Goal: Transaction & Acquisition: Purchase product/service

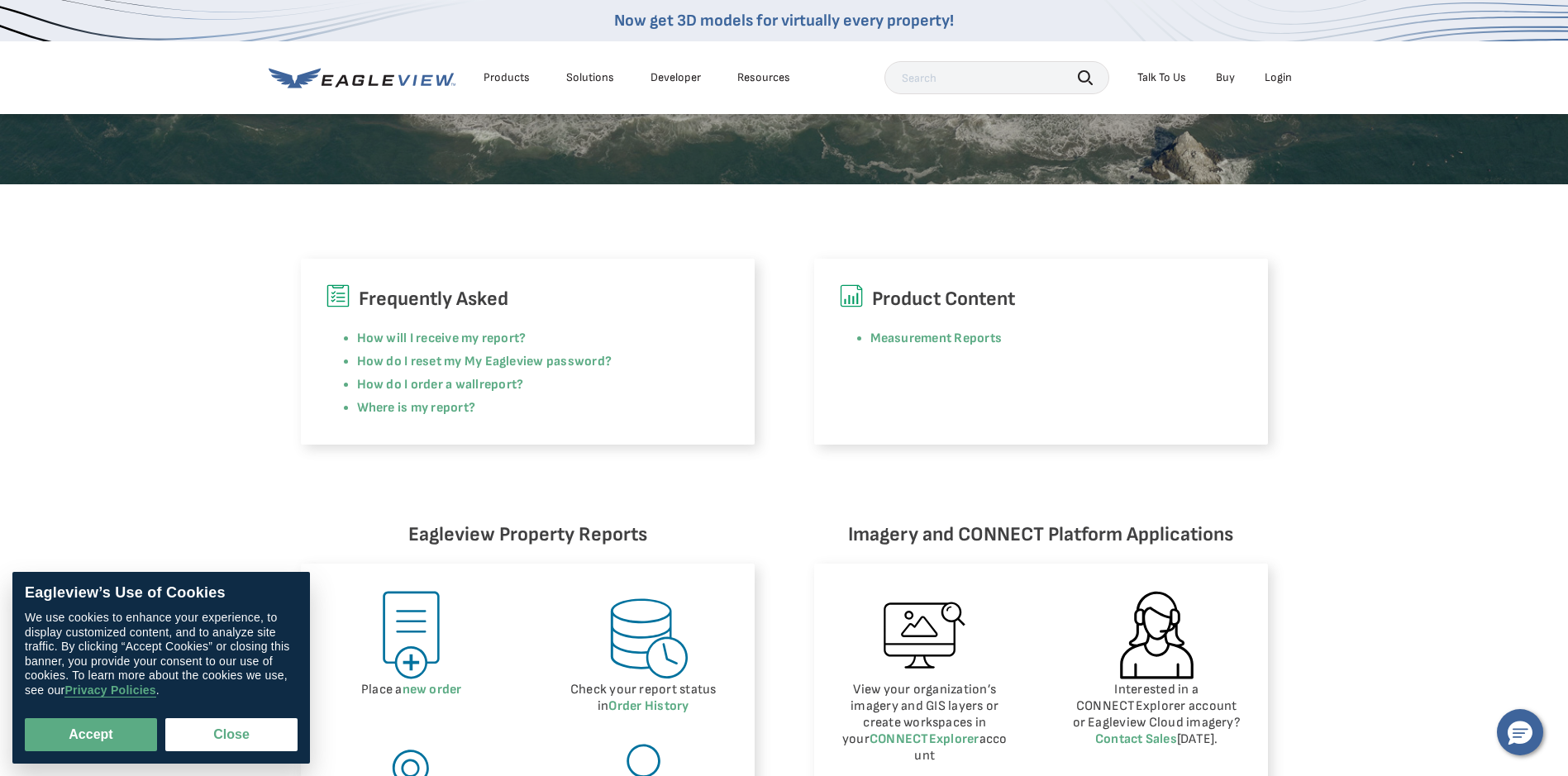
scroll to position [661, 0]
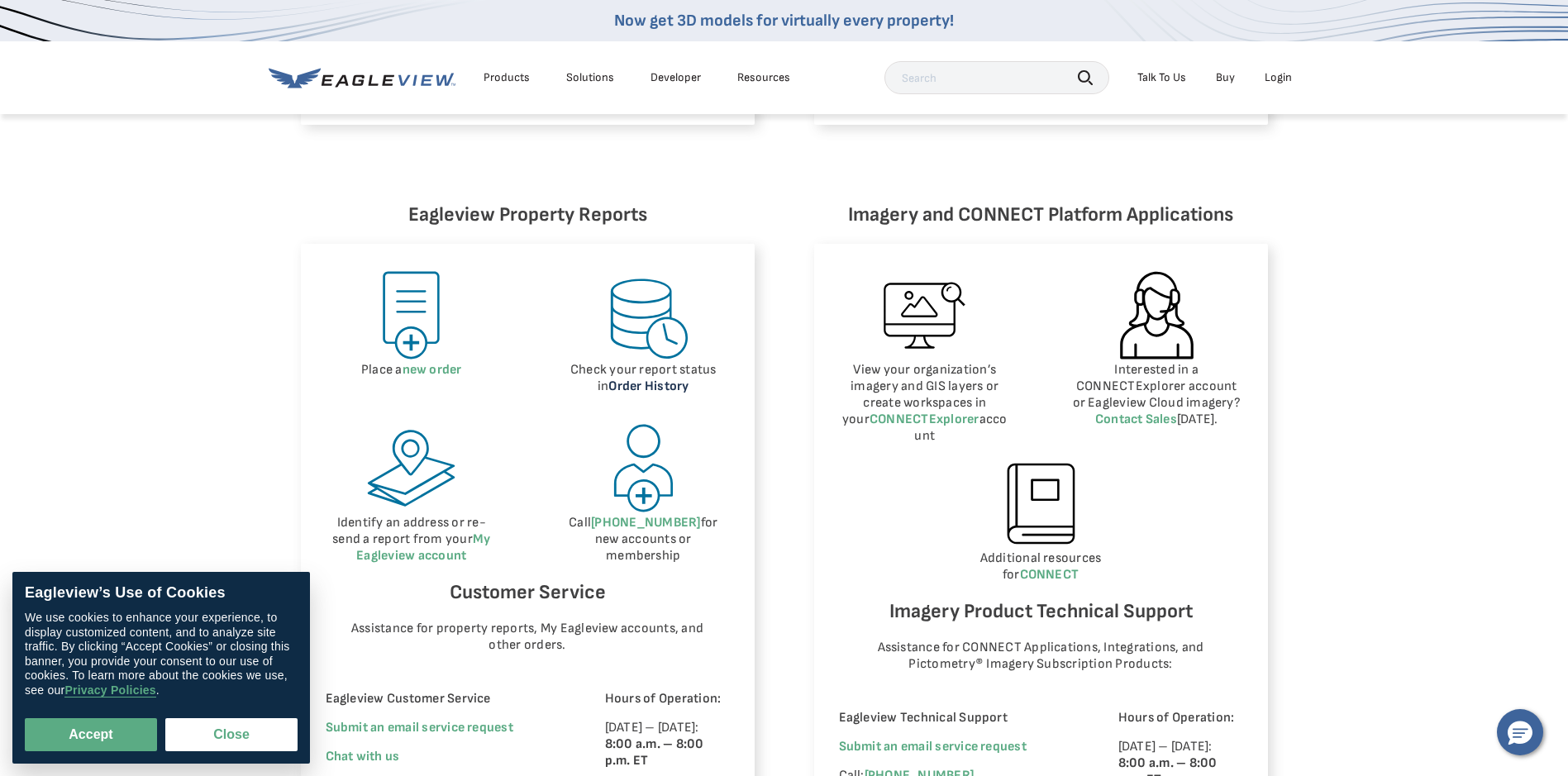
click at [635, 387] on link "Order History" at bounding box center [648, 386] width 80 height 16
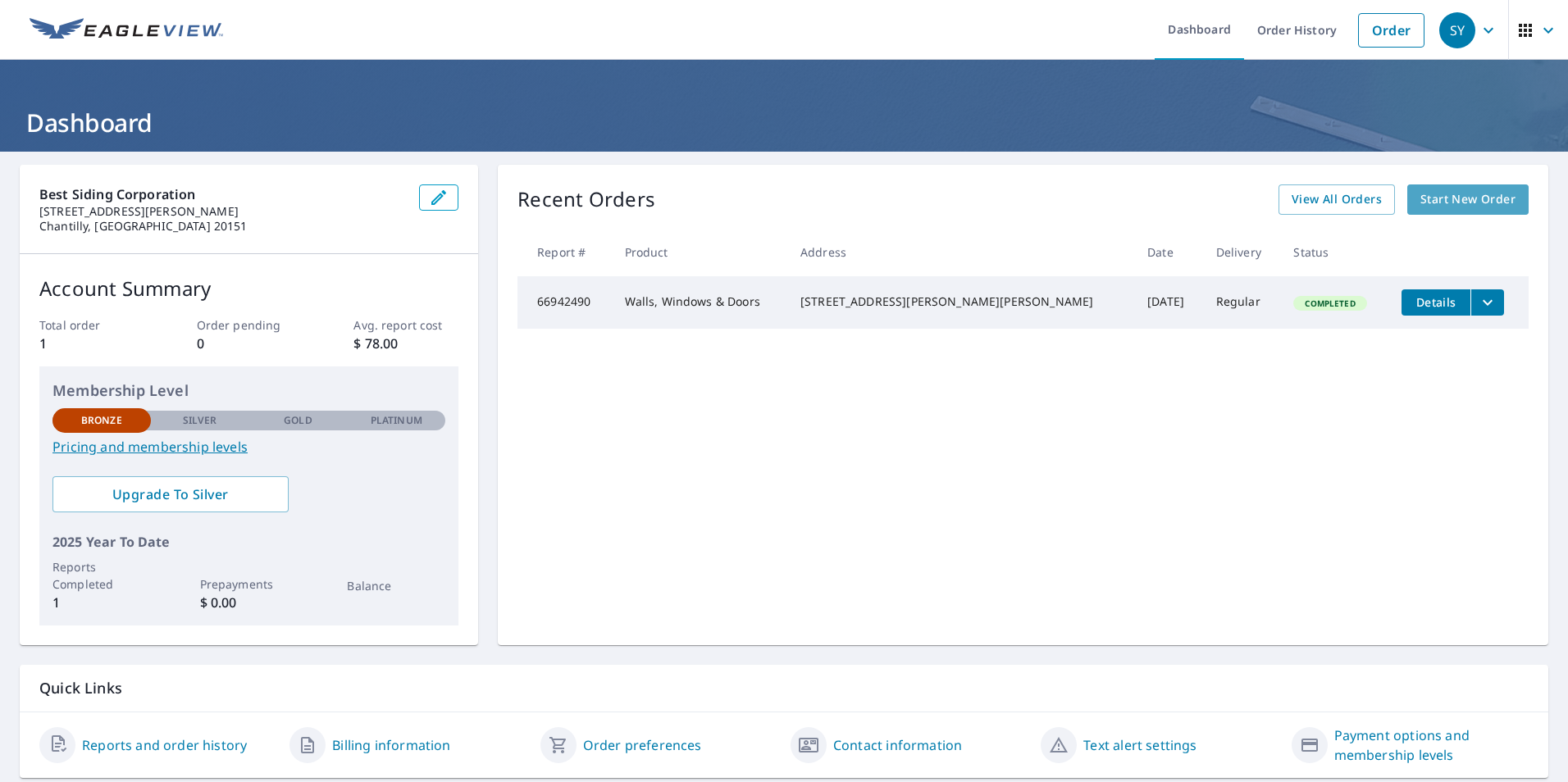
click at [1440, 201] on span "Start New Order" at bounding box center [1468, 200] width 95 height 20
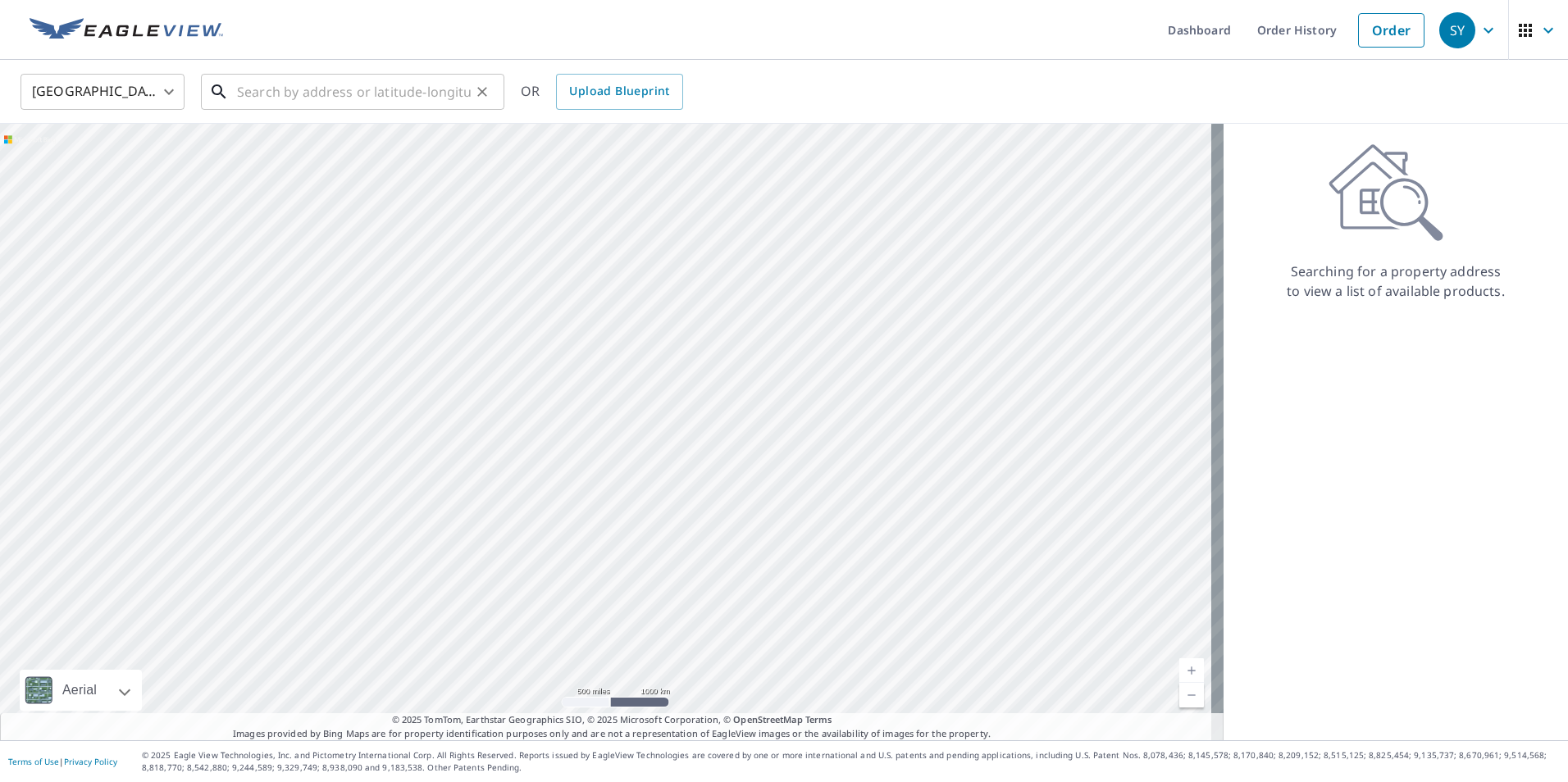
click at [312, 91] on input "text" at bounding box center [354, 92] width 234 height 46
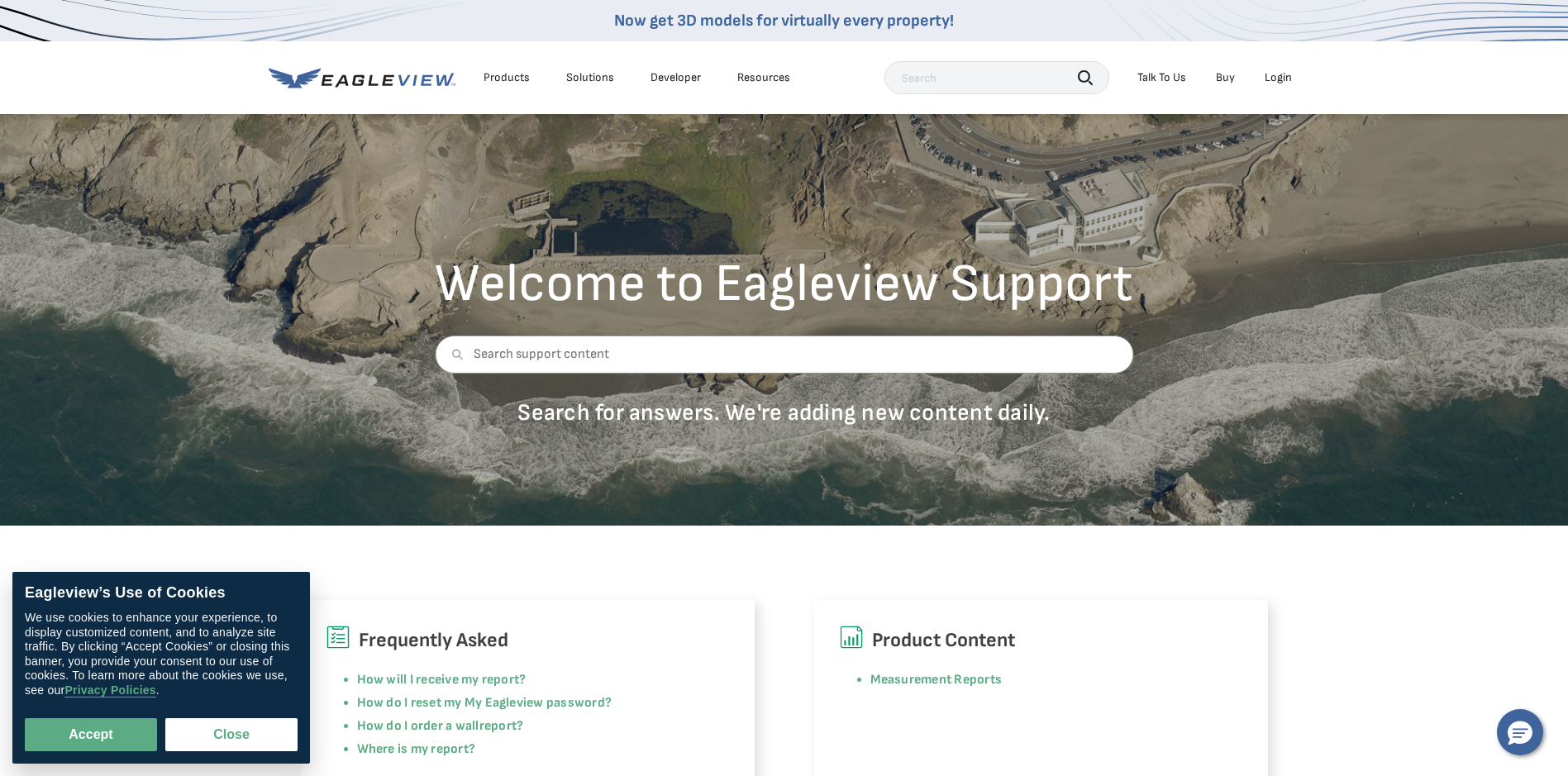
click at [1273, 77] on div "Login" at bounding box center [1279, 78] width 28 height 15
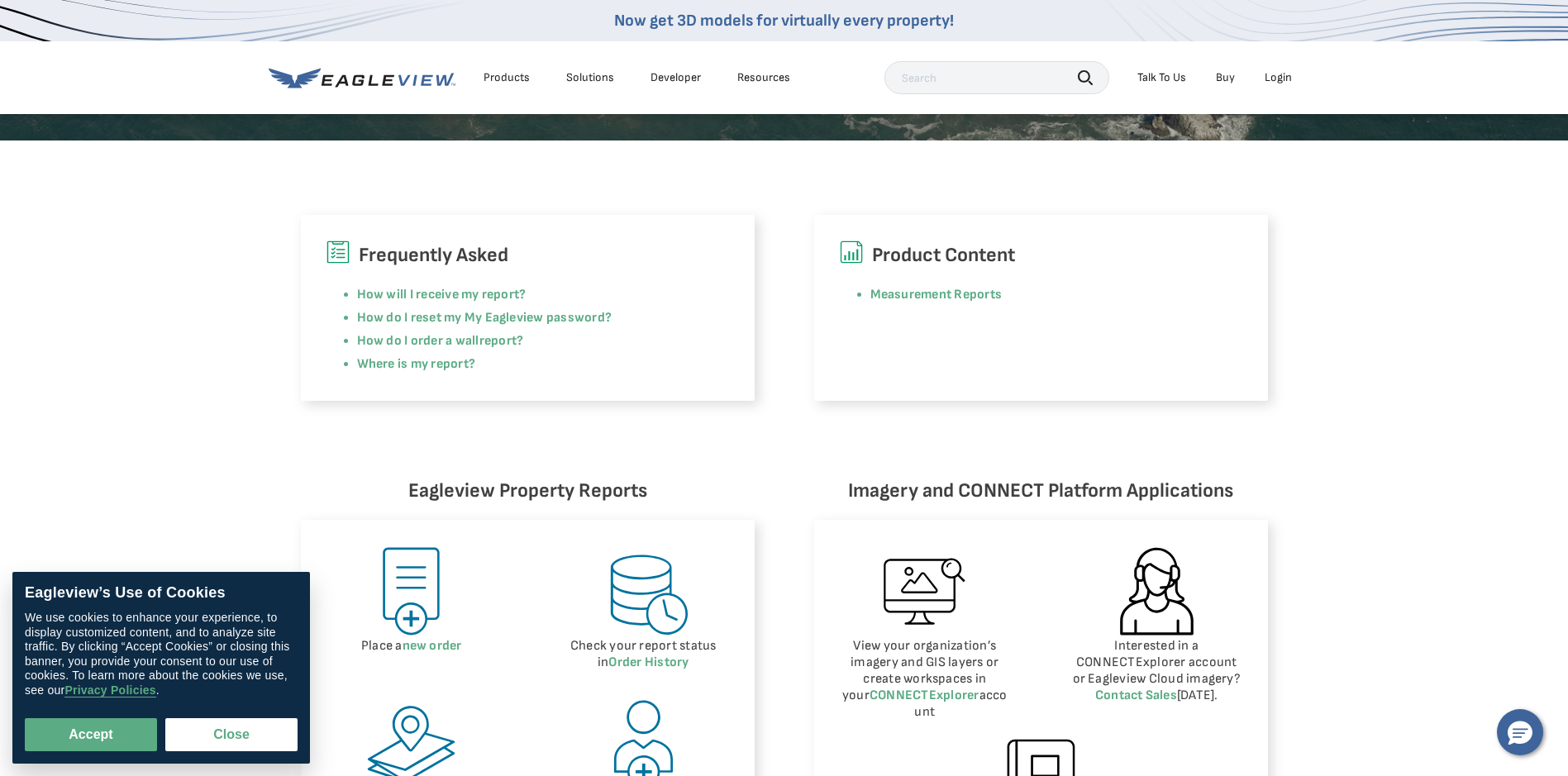
scroll to position [496, 0]
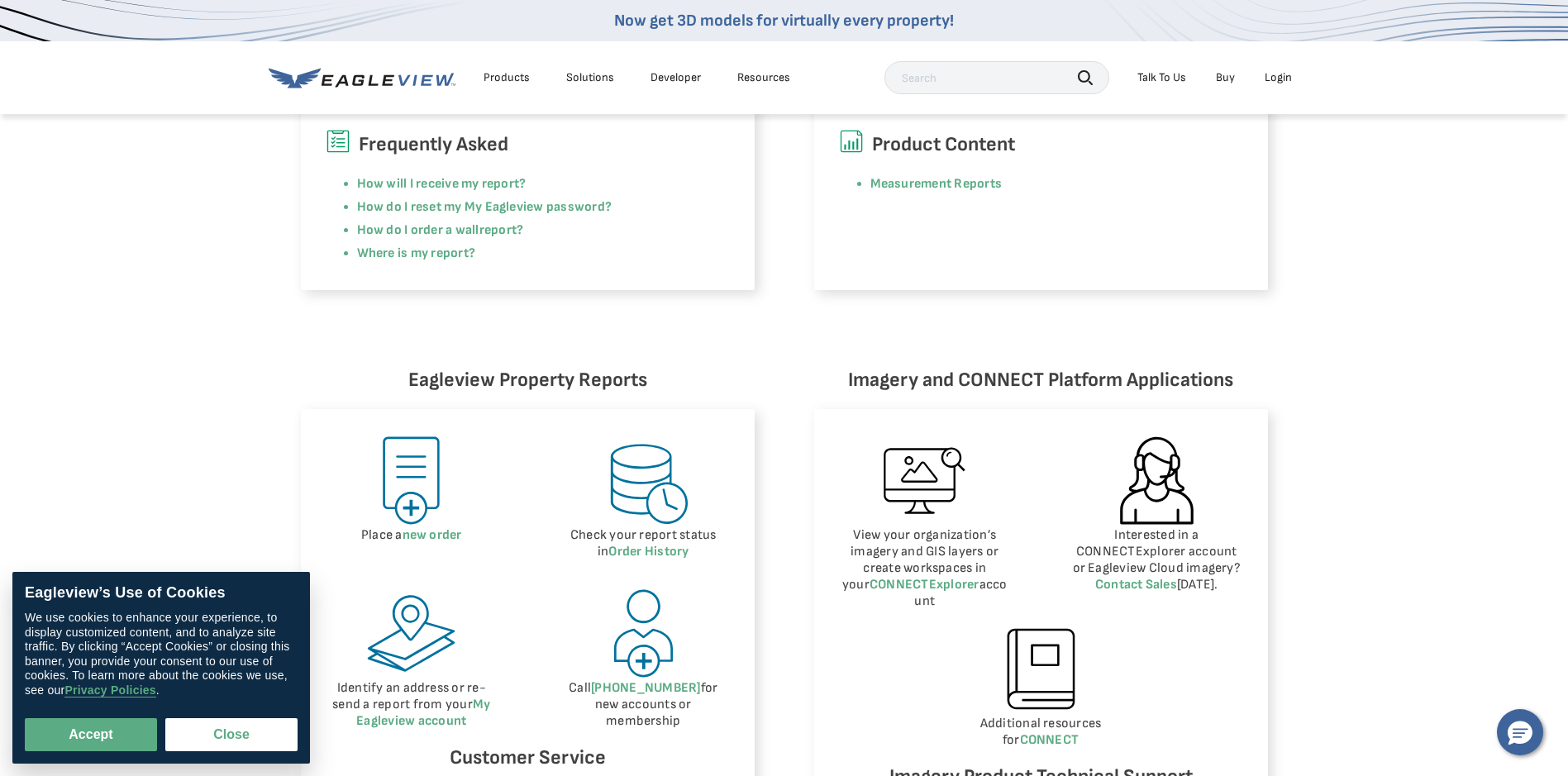
click at [420, 474] on img at bounding box center [410, 480] width 93 height 93
click at [420, 537] on link "new order" at bounding box center [432, 535] width 59 height 16
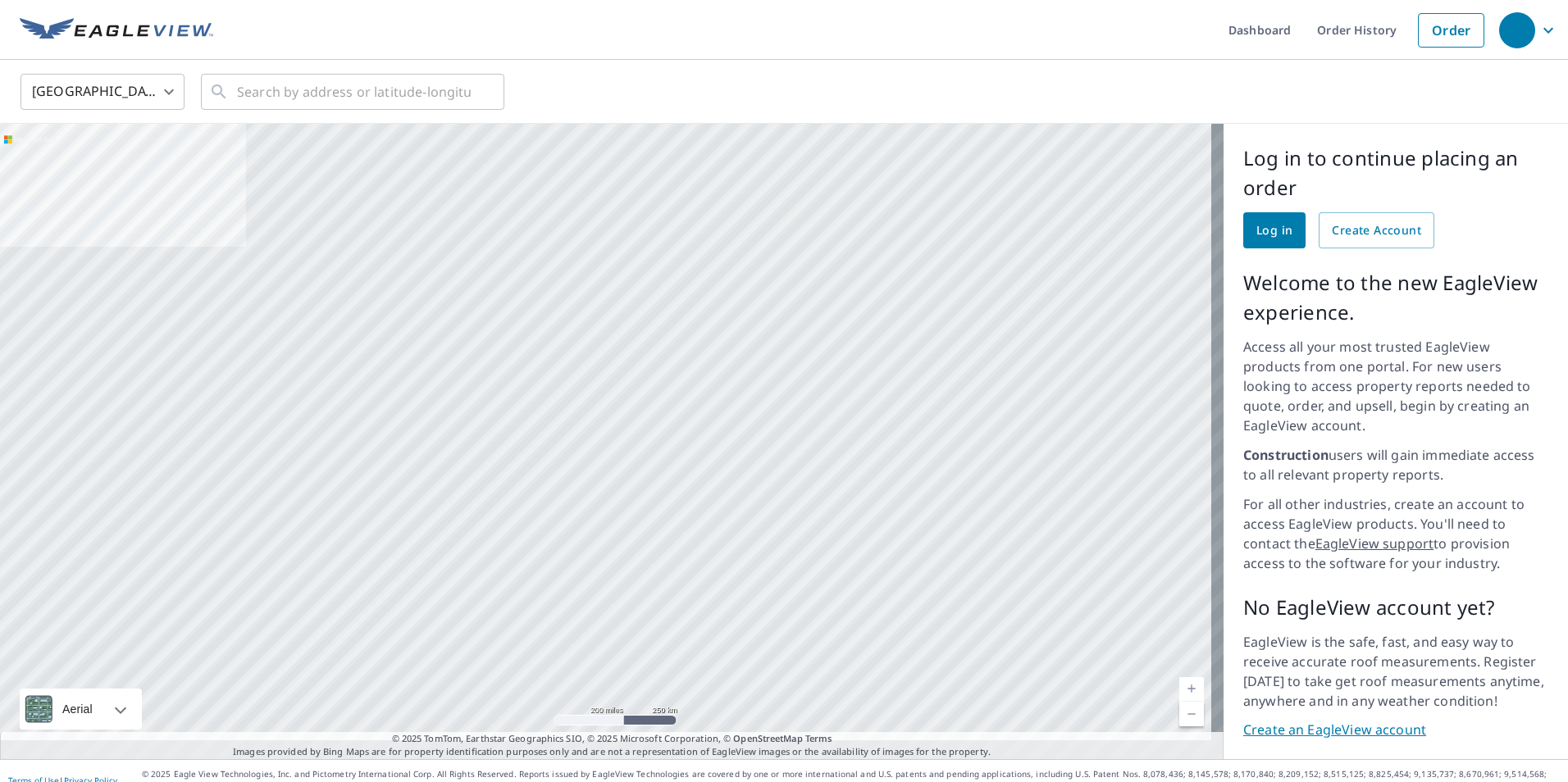
click at [1265, 235] on span "Log in" at bounding box center [1274, 231] width 36 height 20
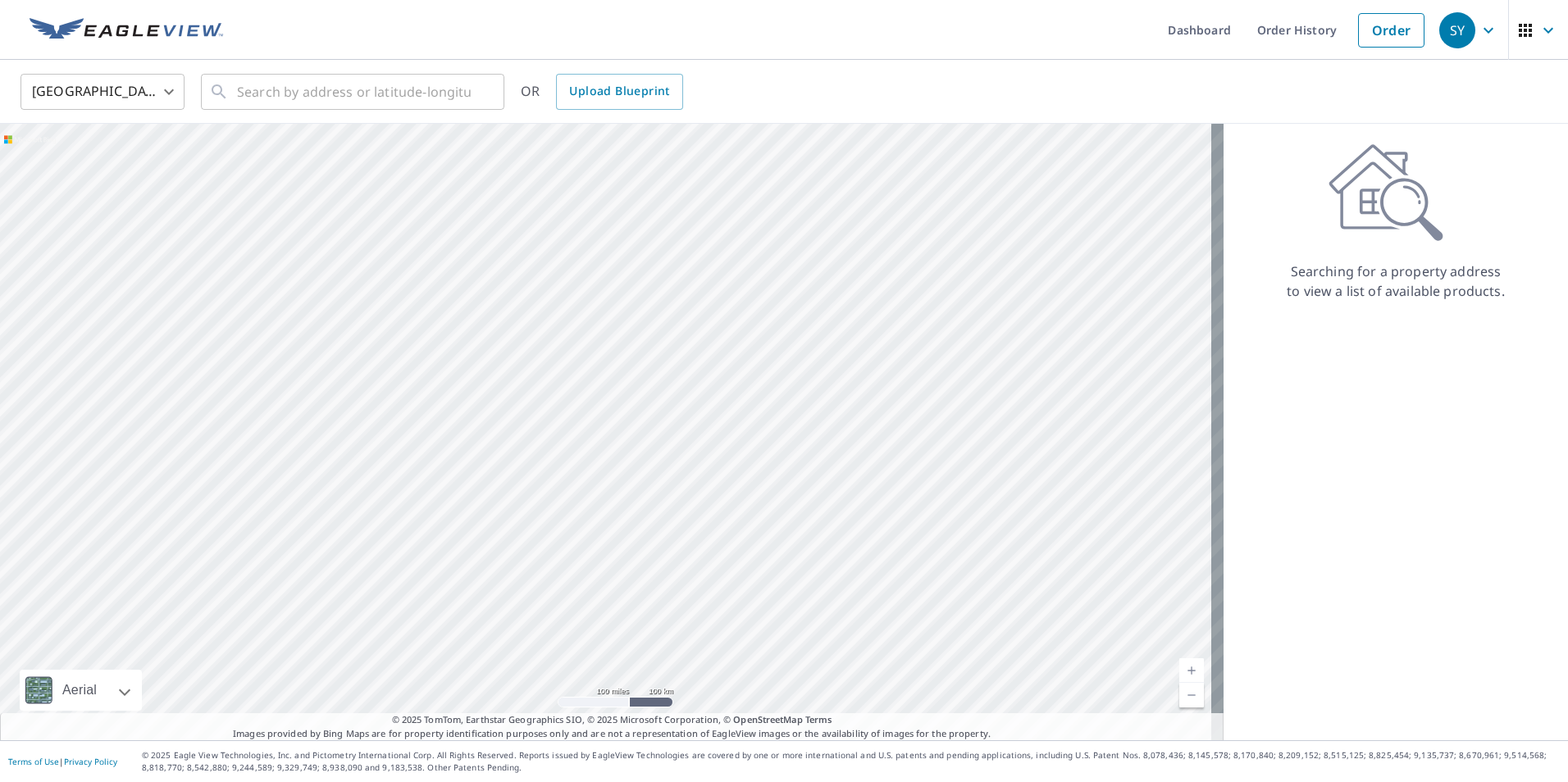
click at [169, 92] on body "SY SY Dashboard Order History Order SY United States US ​ ​ OR Upload Blueprint…" at bounding box center [784, 391] width 1568 height 782
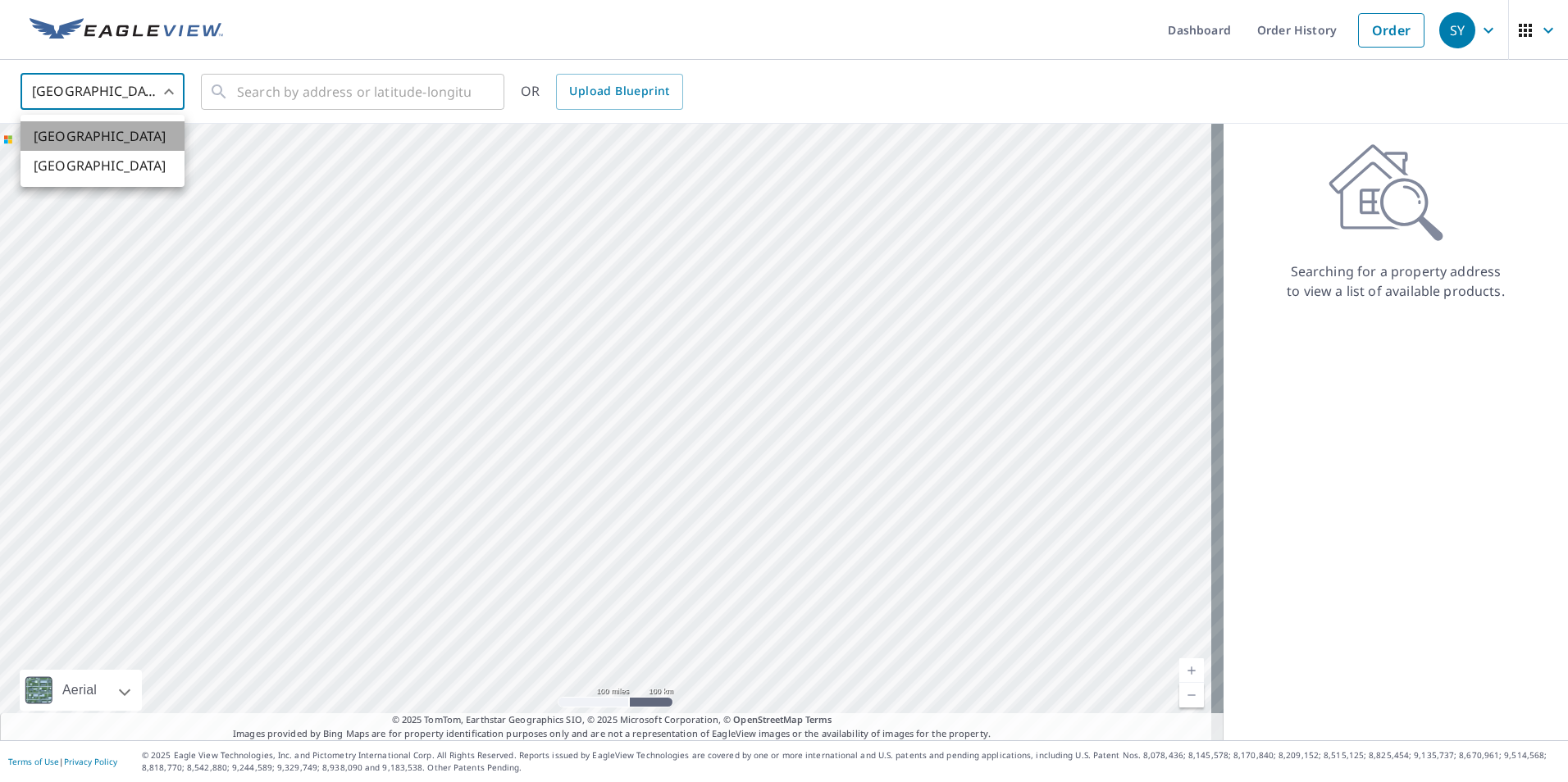
click at [144, 134] on li "[GEOGRAPHIC_DATA]" at bounding box center [102, 136] width 164 height 29
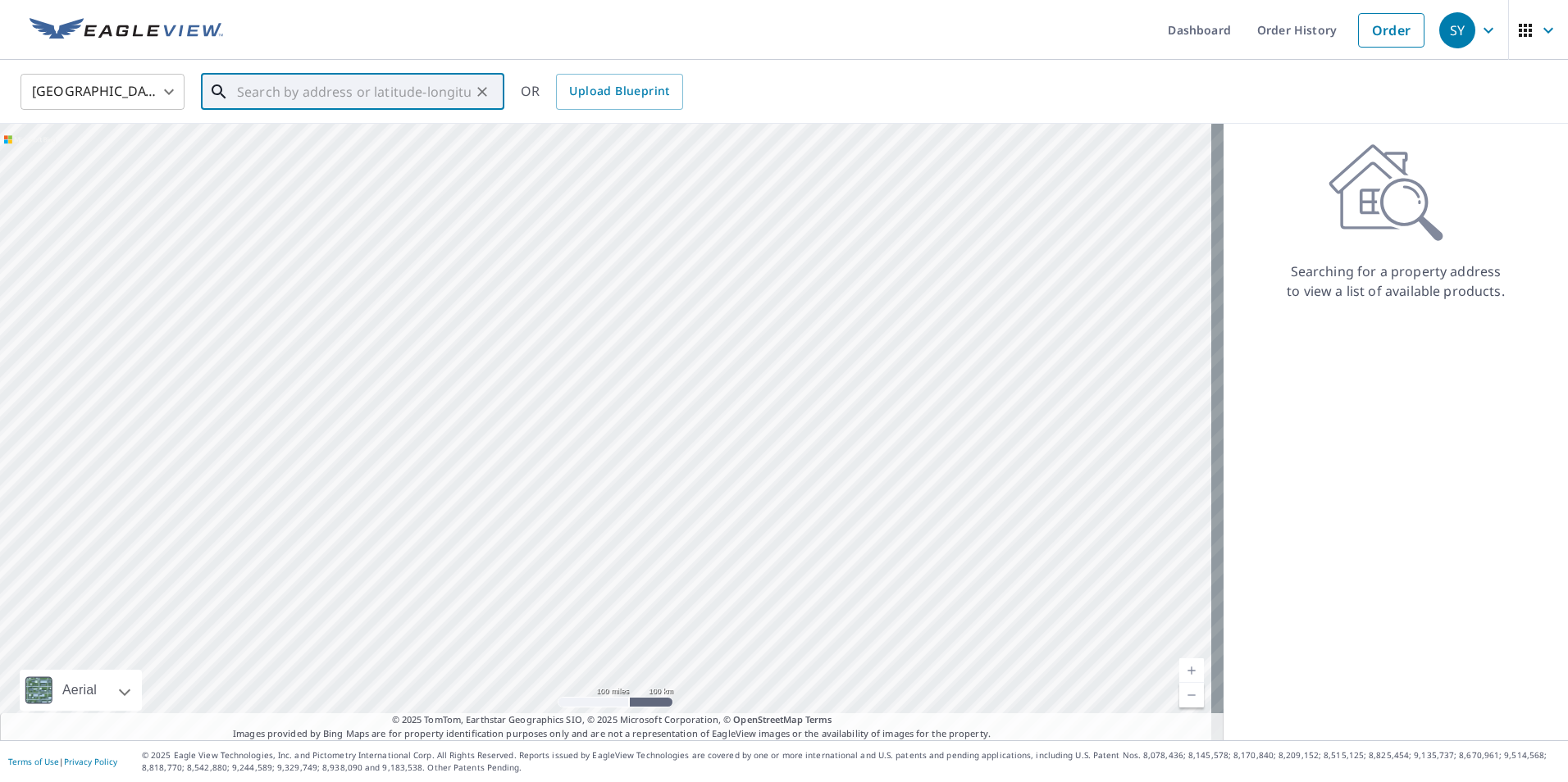
click at [374, 96] on input "text" at bounding box center [354, 92] width 234 height 46
click at [293, 96] on input "text" at bounding box center [354, 92] width 234 height 46
click at [300, 147] on span "[STREET_ADDRESS][PERSON_NAME]" at bounding box center [362, 138] width 258 height 19
type input "[STREET_ADDRESS][PERSON_NAME]"
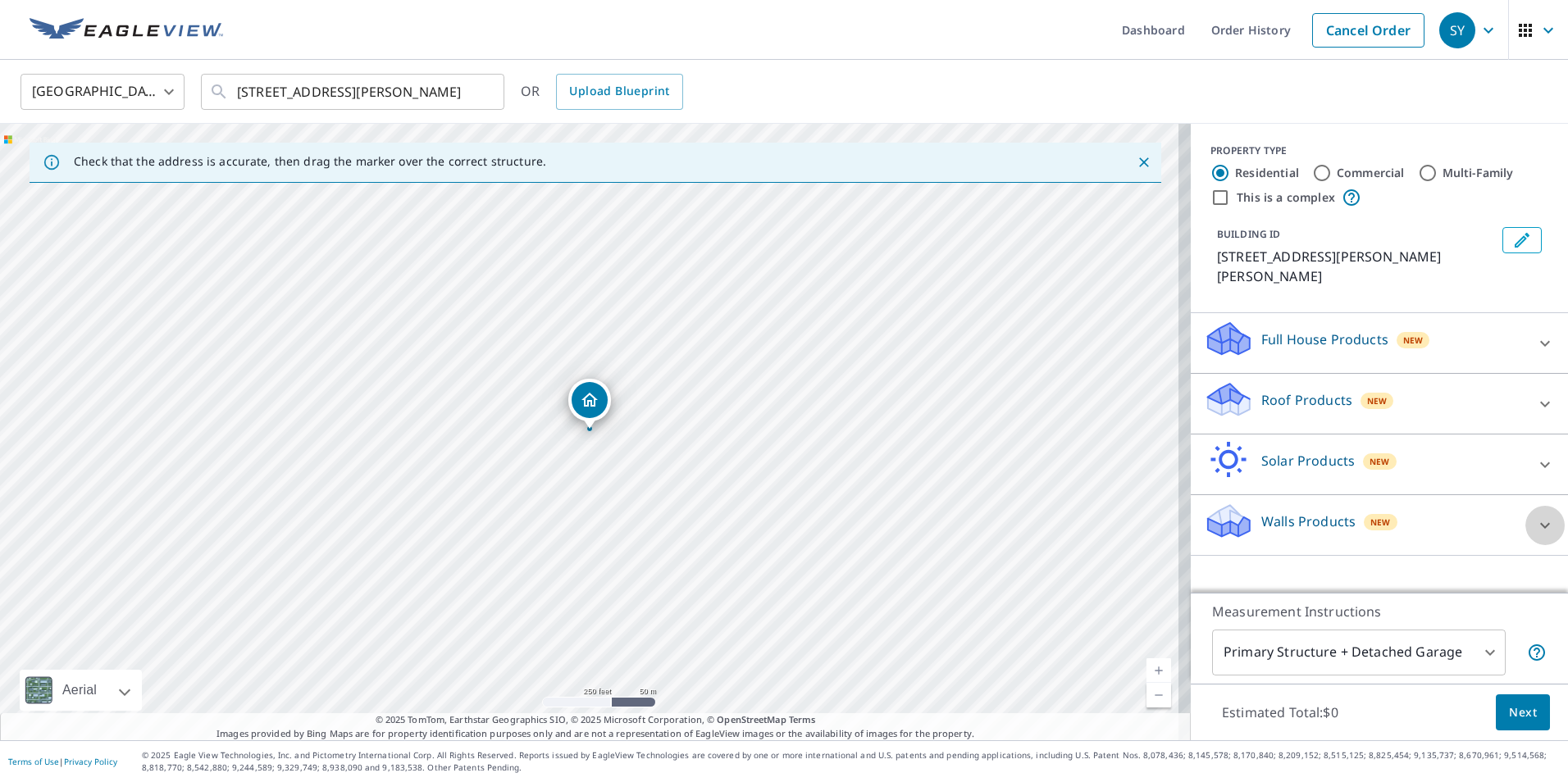
click at [1536, 516] on icon at bounding box center [1545, 525] width 19 height 19
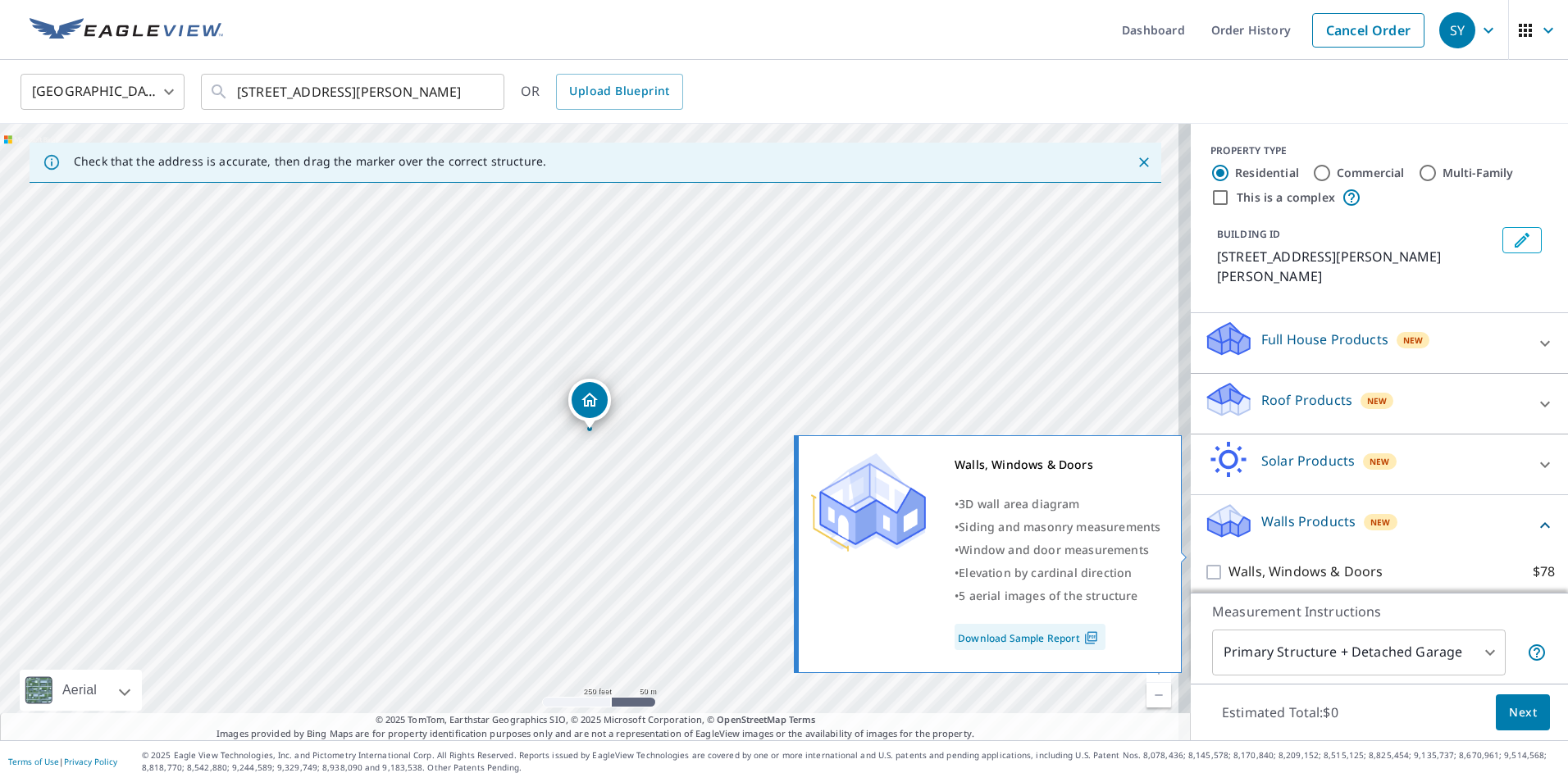
click at [1204, 563] on input "Walls, Windows & Doors $78" at bounding box center [1216, 572] width 25 height 19
checkbox input "true"
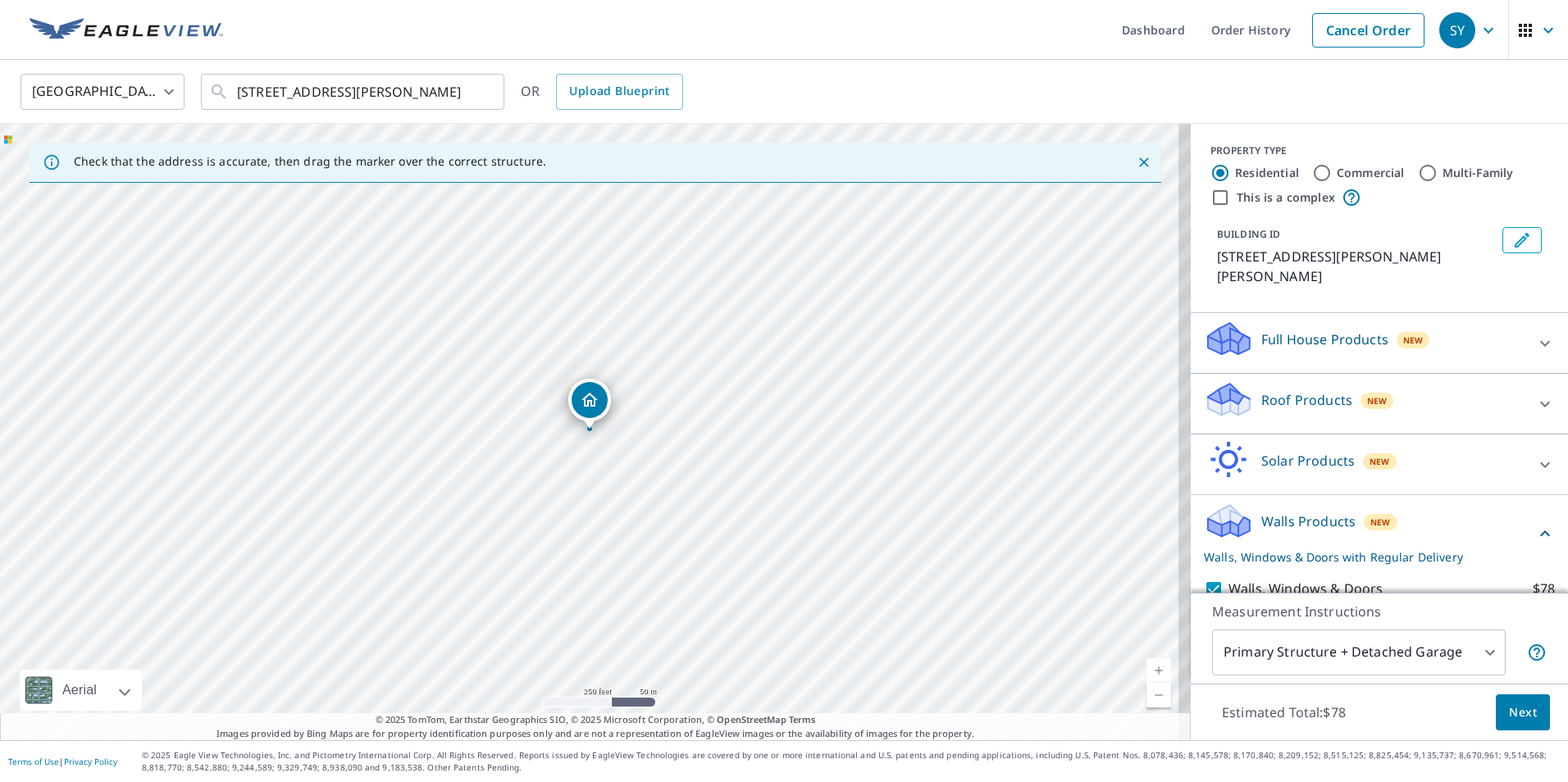
scroll to position [90, 0]
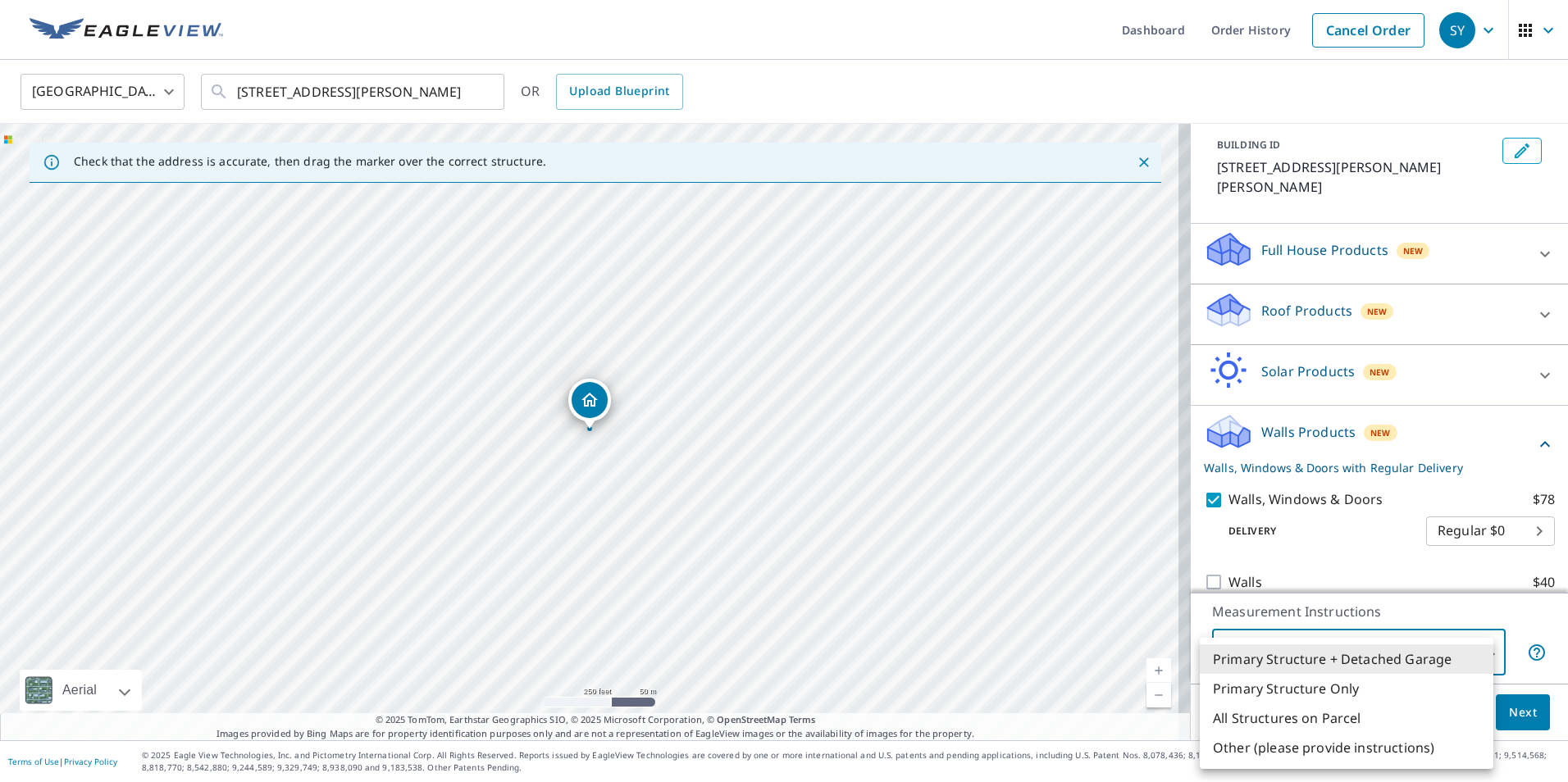
click at [1479, 654] on body "SY SY Dashboard Order History Cancel Order SY United States [GEOGRAPHIC_DATA] ​…" at bounding box center [784, 391] width 1568 height 782
click at [1294, 688] on li "Primary Structure Only" at bounding box center [1347, 688] width 293 height 29
type input "2"
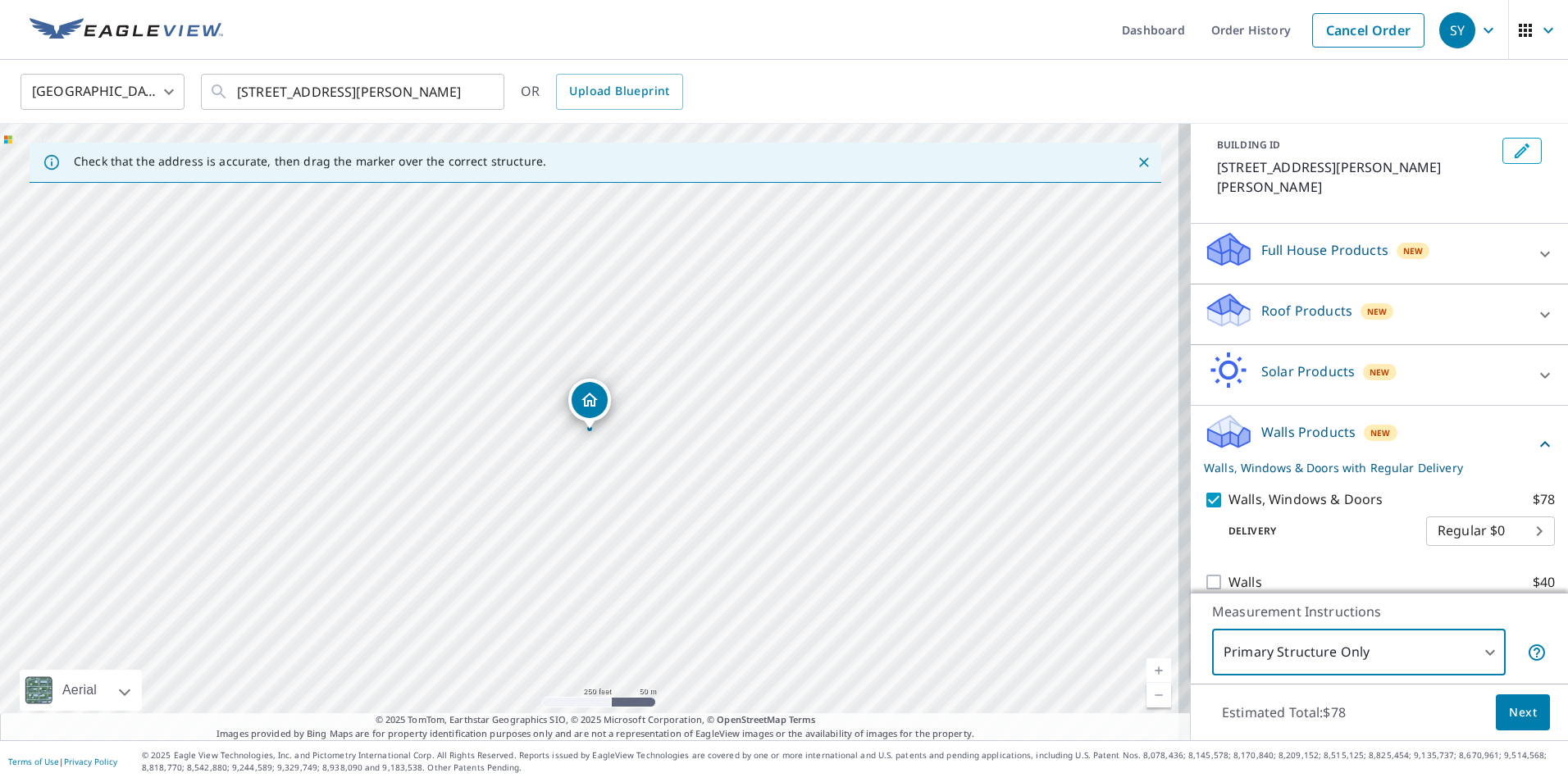
click at [1518, 708] on span "Next" at bounding box center [1523, 713] width 28 height 20
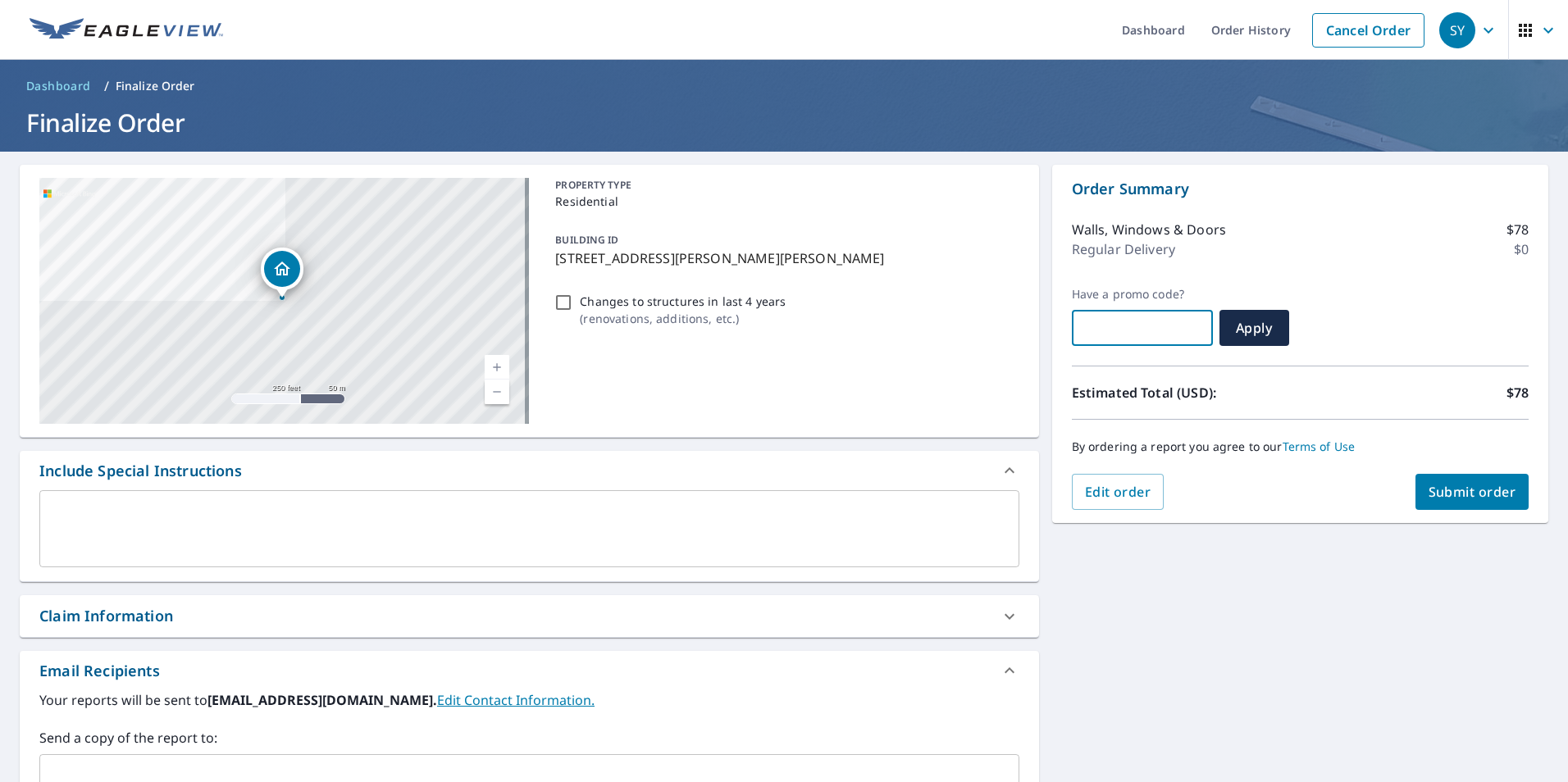
click at [1170, 323] on input "text" at bounding box center [1143, 328] width 141 height 46
click at [1469, 490] on span "Submit order" at bounding box center [1473, 492] width 88 height 18
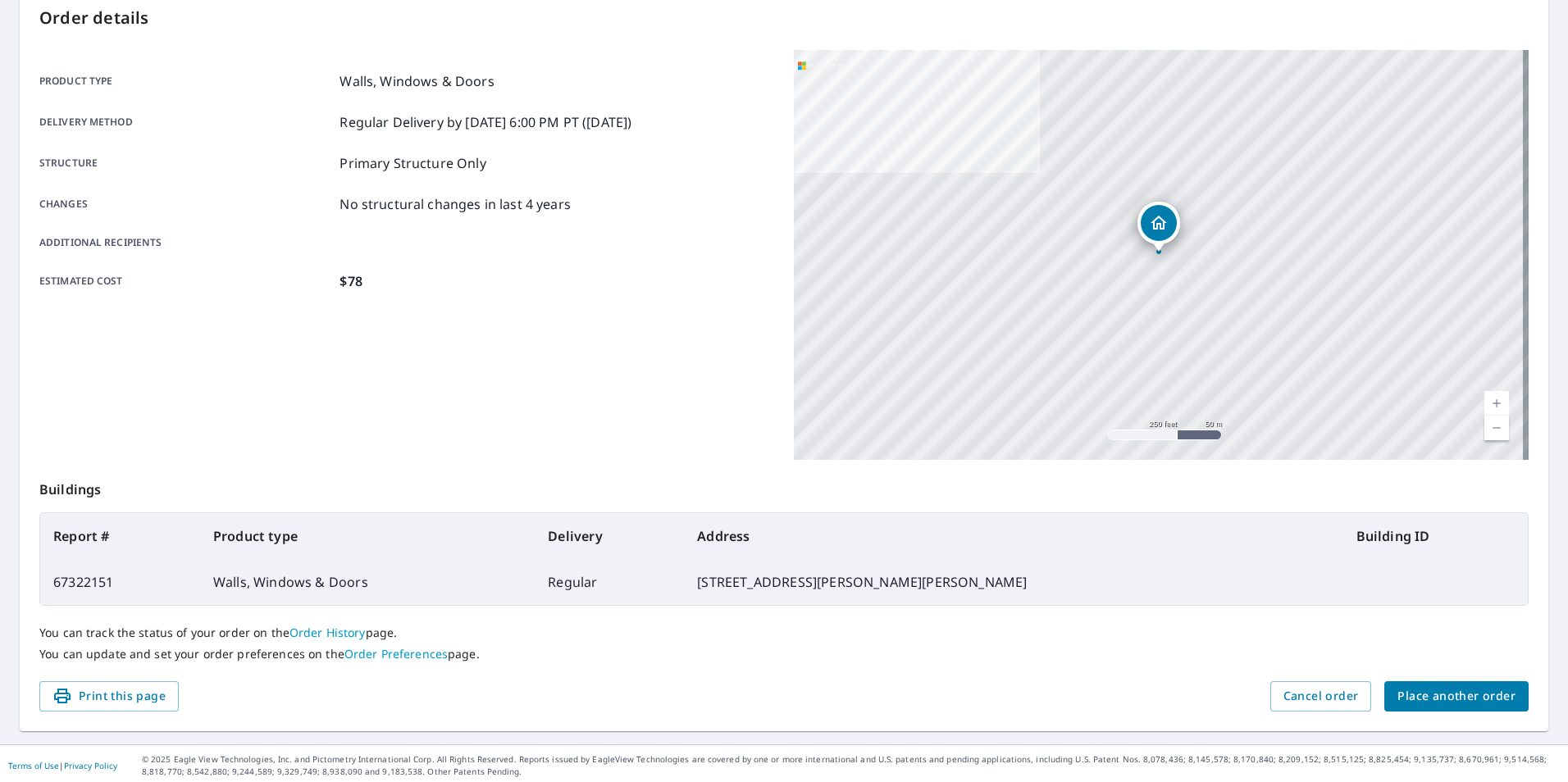
scroll to position [182, 0]
